Goal: Information Seeking & Learning: Find specific page/section

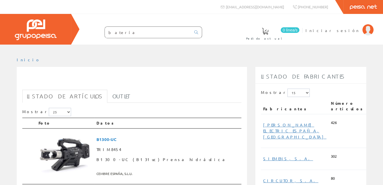
click at [177, 32] on input "batería" at bounding box center [148, 32] width 86 height 11
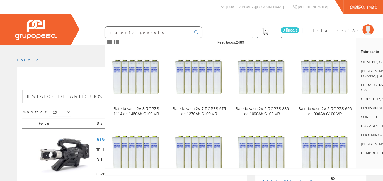
type input "batería genesis"
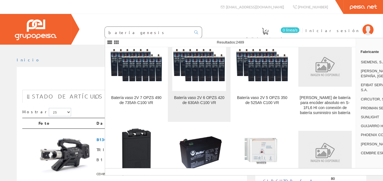
scroll to position [335, 0]
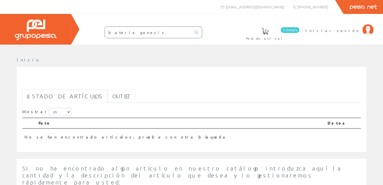
click at [108, 100] on link "Outlet" at bounding box center [122, 96] width 28 height 13
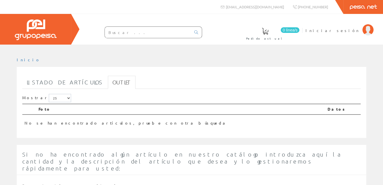
click at [125, 34] on input "text" at bounding box center [148, 32] width 86 height 11
click at [55, 79] on link "Listado de artículos" at bounding box center [64, 82] width 85 height 13
click at [174, 35] on input "text" at bounding box center [148, 32] width 86 height 11
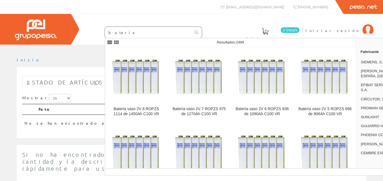
type input "batería"
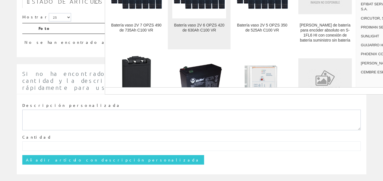
scroll to position [390, 0]
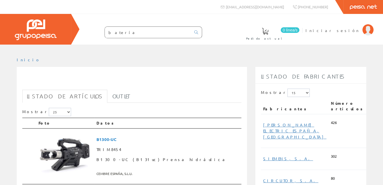
click at [53, 119] on th "Foto" at bounding box center [65, 123] width 58 height 11
click at [54, 114] on select "5 15 25 50" at bounding box center [60, 112] width 22 height 8
select select "50"
click at [49, 108] on select "5 15 25 50" at bounding box center [60, 112] width 22 height 8
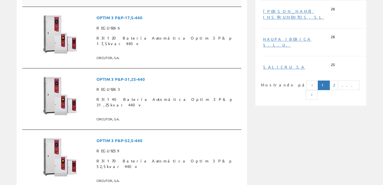
scroll to position [418, 0]
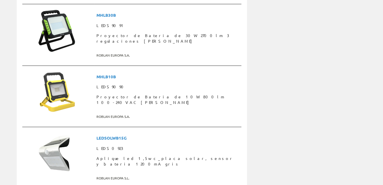
scroll to position [1466, 0]
